Goal: Information Seeking & Learning: Learn about a topic

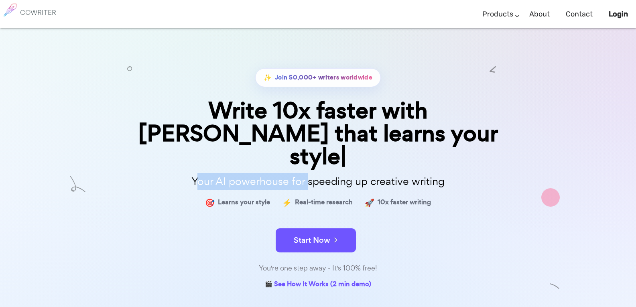
drag, startPoint x: 210, startPoint y: 159, endPoint x: 307, endPoint y: 159, distance: 96.8
click at [307, 173] on p "Your AI powerhouse for speeding up creative writing" at bounding box center [318, 181] width 401 height 17
drag, startPoint x: 185, startPoint y: 166, endPoint x: 191, endPoint y: 162, distance: 7.5
click at [185, 173] on p "Your AI powerhouse for speeding up creative writing" at bounding box center [318, 181] width 401 height 17
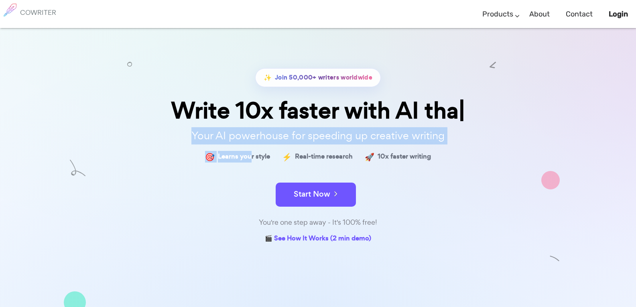
drag, startPoint x: 194, startPoint y: 157, endPoint x: 200, endPoint y: 194, distance: 37.7
click at [233, 172] on div "✨ Join 50,000+ writers worldwide Write 10x faster with AI tha Your AI powerhous…" at bounding box center [318, 156] width 401 height 177
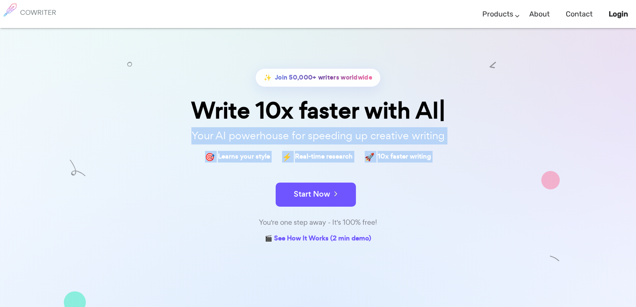
click at [195, 198] on form "Start Now" at bounding box center [318, 191] width 401 height 28
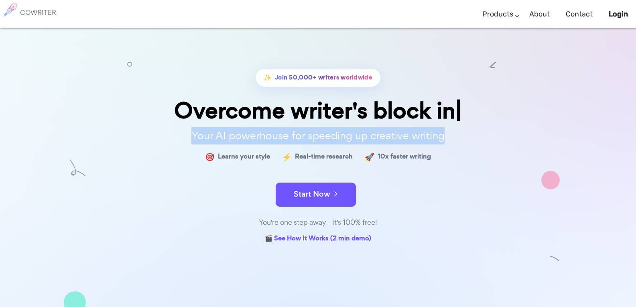
drag, startPoint x: 194, startPoint y: 138, endPoint x: 467, endPoint y: 143, distance: 273.4
click at [467, 143] on p "Your AI powerhouse for speeding up creative writing" at bounding box center [318, 135] width 401 height 17
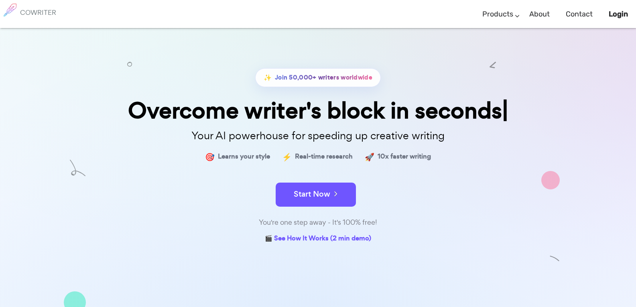
click at [468, 159] on div "🎯 Learns your style ⚡ Real-time research 🚀 10x faster writing" at bounding box center [318, 157] width 401 height 12
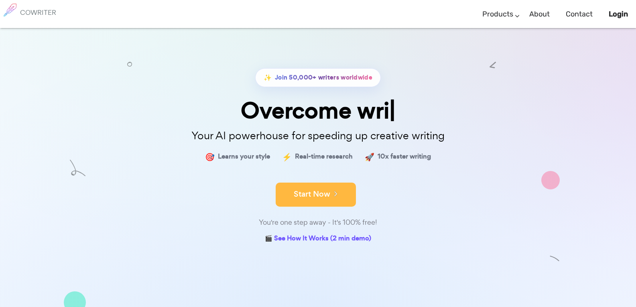
click at [315, 189] on button "Start Now" at bounding box center [316, 195] width 80 height 24
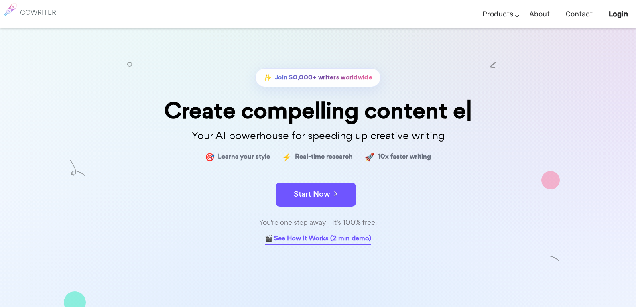
click at [319, 241] on link "🎬 See How It Works (2 min demo)" at bounding box center [318, 239] width 106 height 12
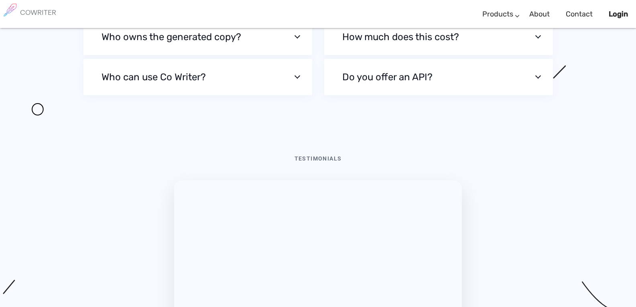
scroll to position [2674, 0]
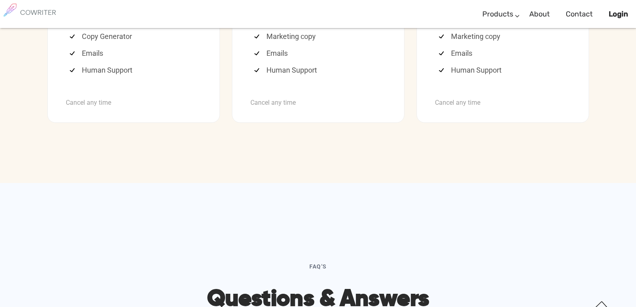
scroll to position [2164, 0]
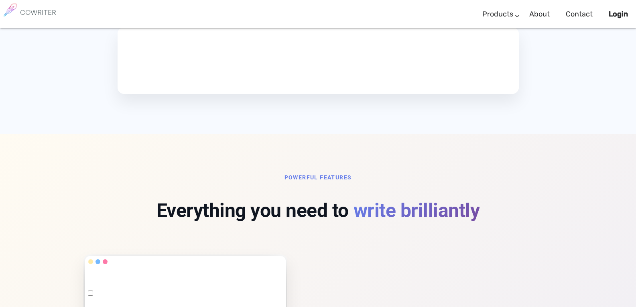
click at [195, 59] on video at bounding box center [179, 59] width 120 height 60
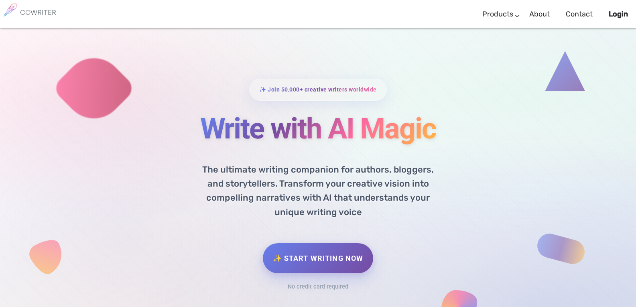
scroll to position [0, 0]
